Goal: Information Seeking & Learning: Find specific fact

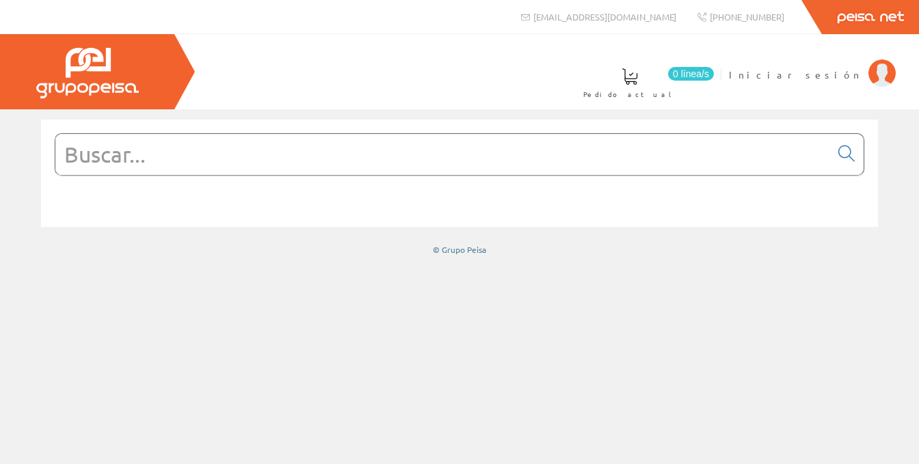
click at [254, 162] on input "text" at bounding box center [442, 154] width 775 height 41
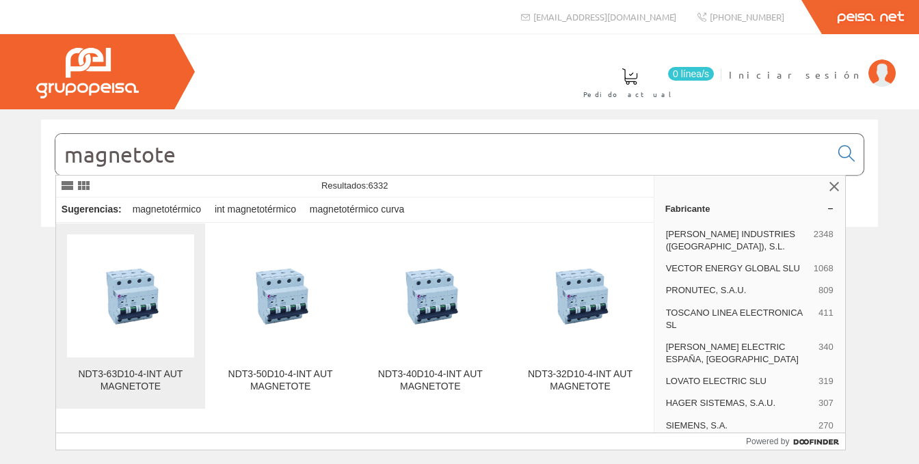
type input "magnetote"
click at [127, 287] on img at bounding box center [130, 296] width 127 height 85
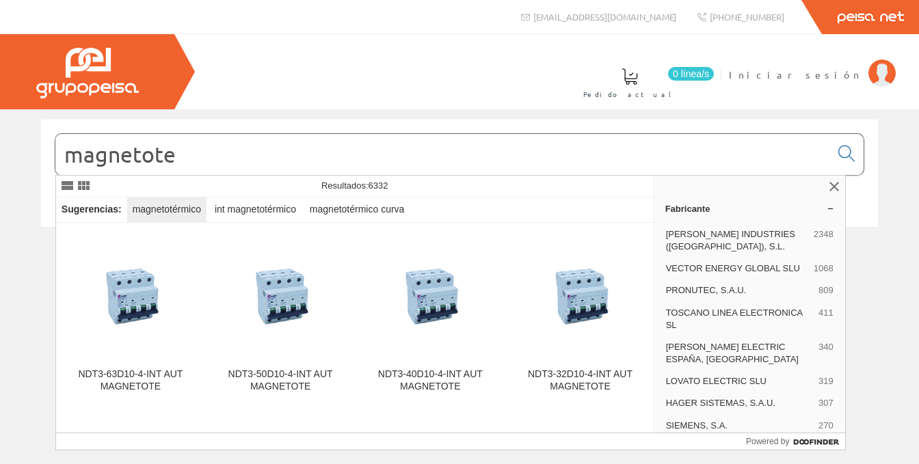
click at [168, 211] on div "magnetotérmico" at bounding box center [166, 210] width 79 height 25
type input "magnetotérmico"
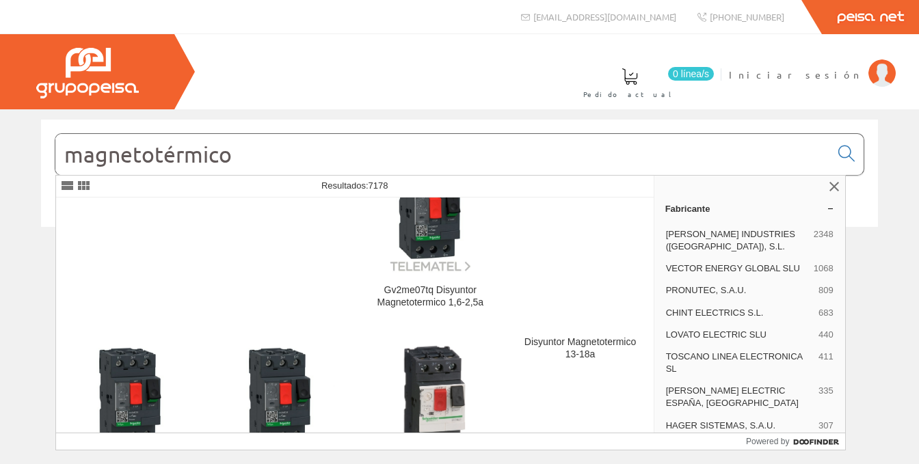
scroll to position [821, 0]
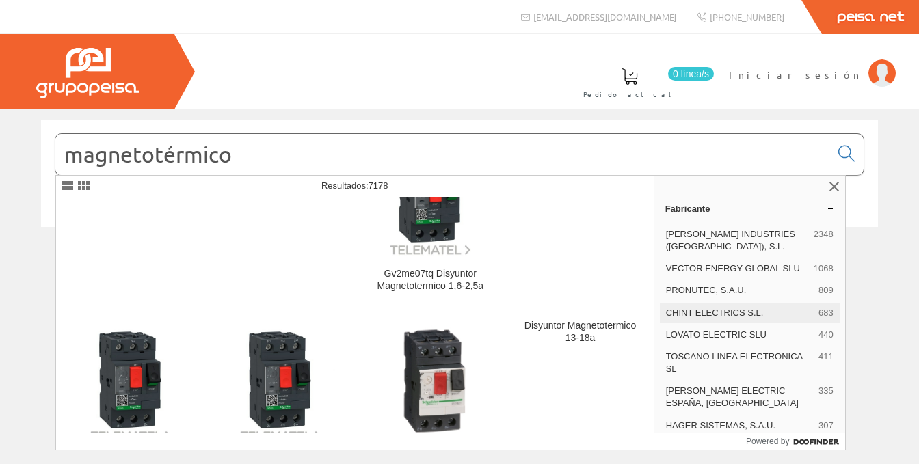
click at [700, 319] on span "CHINT ELECTRICS S.L." at bounding box center [739, 313] width 147 height 12
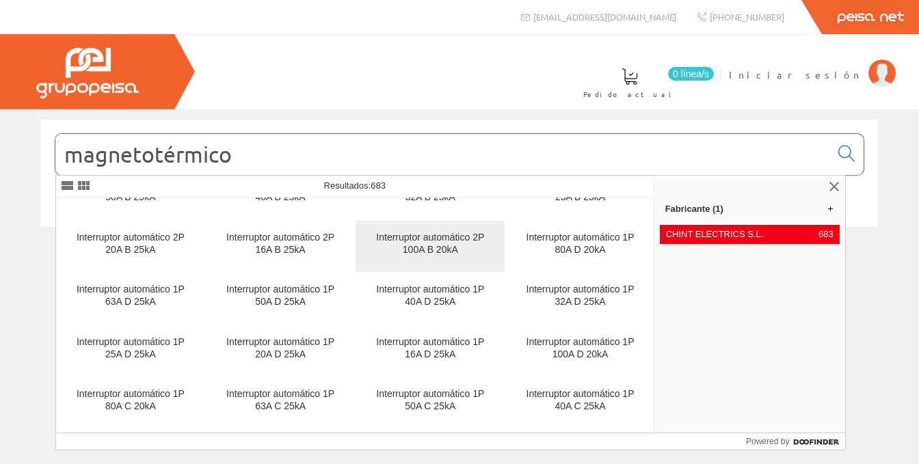
scroll to position [798, 0]
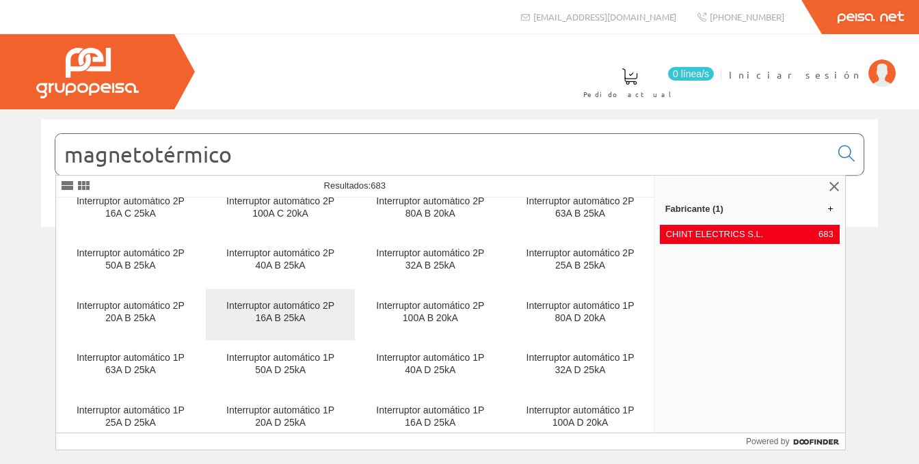
click at [272, 311] on div "Interruptor automático 2P 16A B 25kA" at bounding box center [280, 312] width 127 height 25
